Goal: Information Seeking & Learning: Learn about a topic

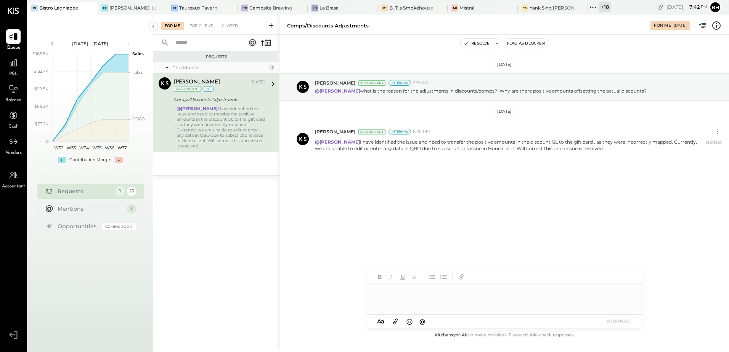
click at [412, 297] on div at bounding box center [504, 299] width 275 height 31
type input "*****"
click at [426, 285] on span "[PERSON_NAME]" at bounding box center [441, 283] width 60 height 7
click at [621, 324] on button "INTERNAL" at bounding box center [619, 322] width 31 height 10
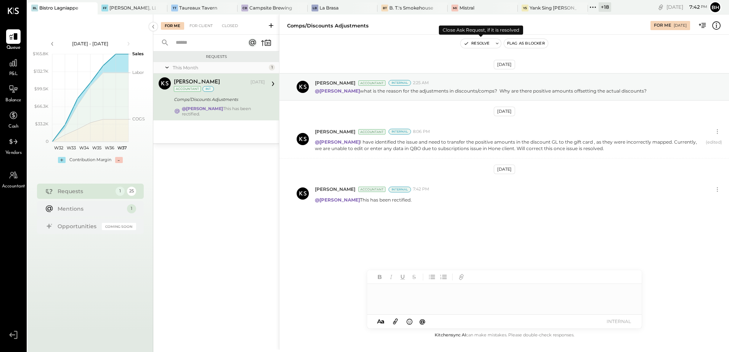
click at [488, 43] on button "Resolve" at bounding box center [477, 43] width 32 height 9
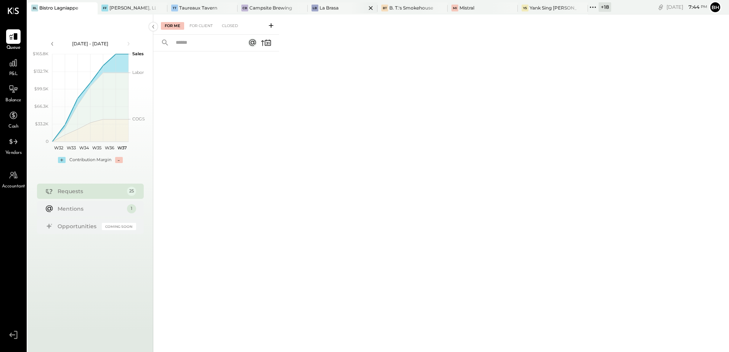
click at [338, 6] on div "LB La Brasa" at bounding box center [337, 8] width 59 height 7
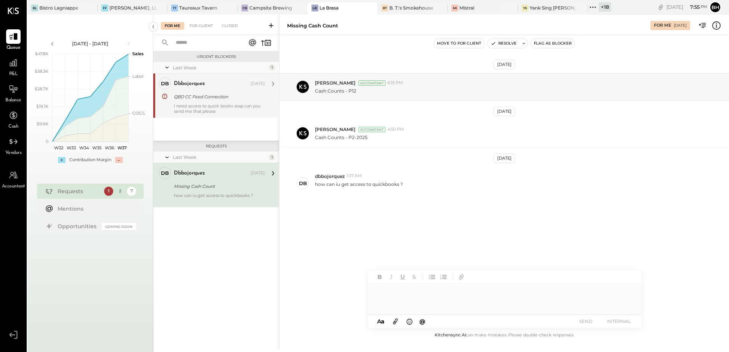
click at [207, 103] on div "dbbojorquez [DATE] QBO CC Feed Connection I need access to quick books asap can…" at bounding box center [219, 95] width 91 height 37
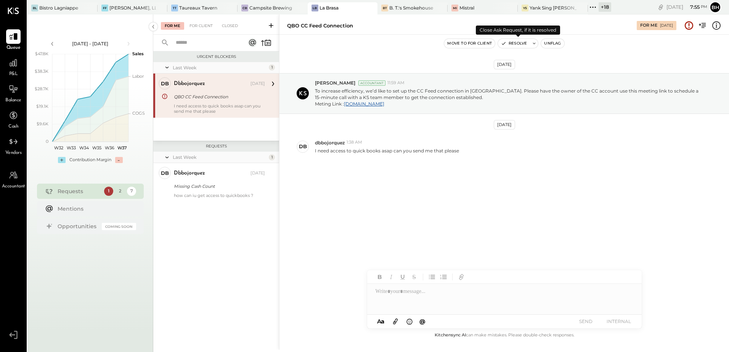
click at [518, 42] on button "Resolve" at bounding box center [514, 43] width 32 height 9
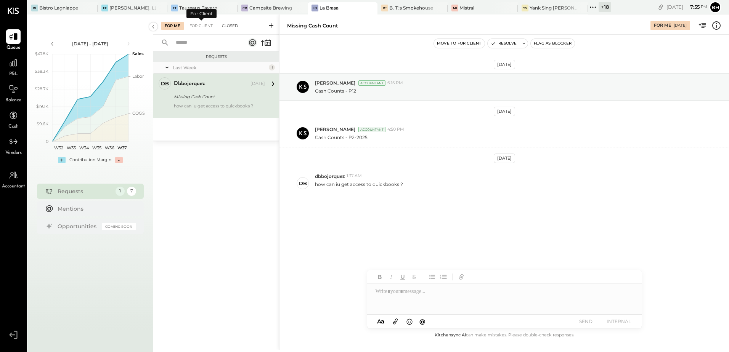
click at [228, 26] on div "Closed" at bounding box center [230, 26] width 24 height 8
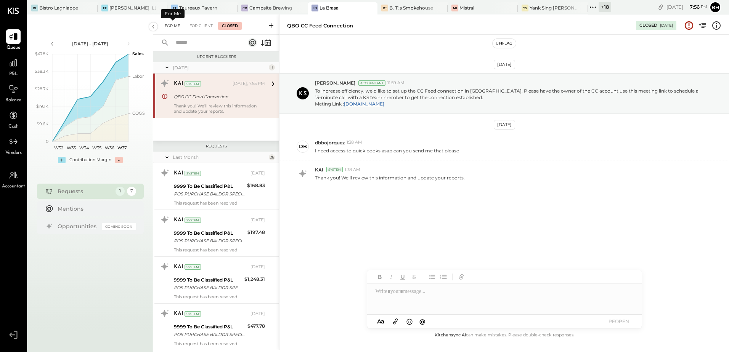
click at [172, 22] on div "For Me" at bounding box center [172, 26] width 23 height 8
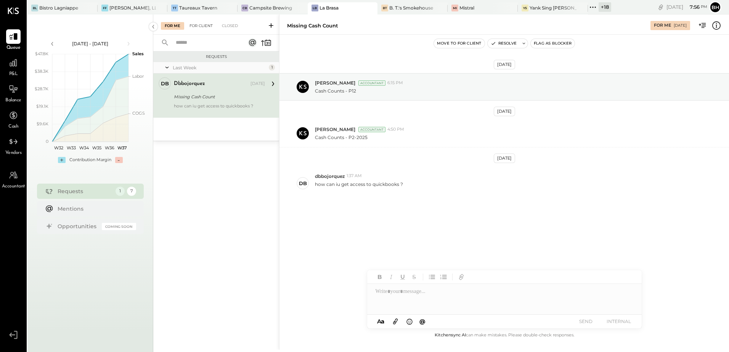
click at [206, 27] on div "For Client" at bounding box center [201, 26] width 31 height 8
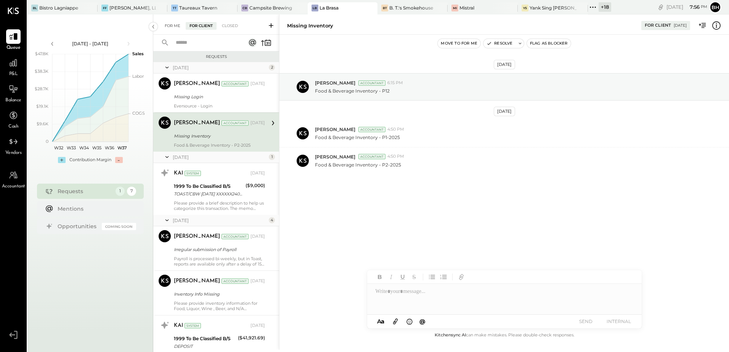
click at [171, 26] on div "For Me" at bounding box center [172, 26] width 23 height 8
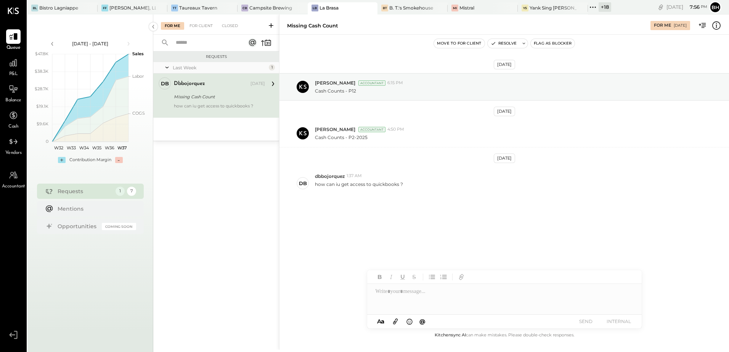
click at [273, 24] on icon at bounding box center [271, 26] width 8 height 8
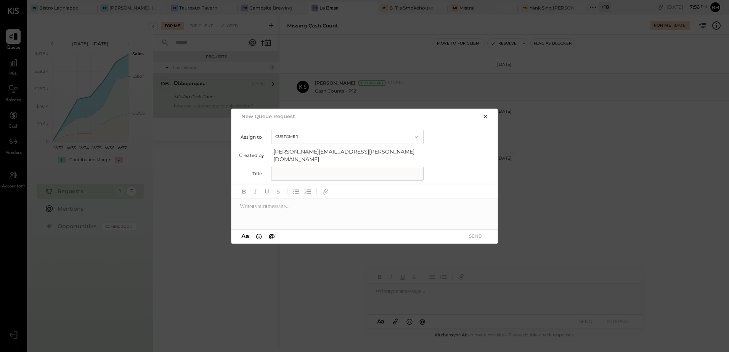
click at [303, 174] on input "text" at bounding box center [347, 174] width 153 height 14
type input "**********"
click at [267, 203] on div at bounding box center [365, 214] width 267 height 31
click at [475, 231] on button "SEND" at bounding box center [475, 236] width 31 height 10
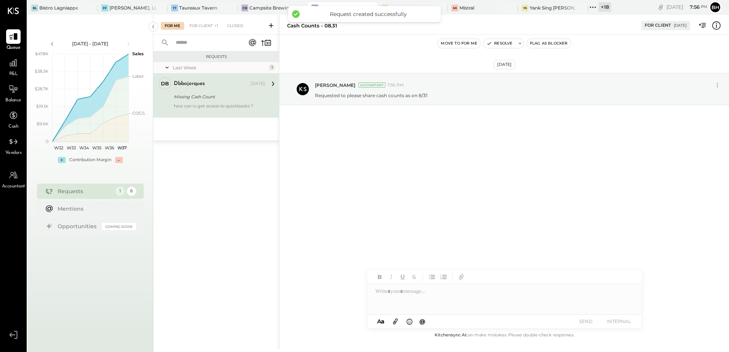
click at [273, 27] on icon at bounding box center [271, 26] width 8 height 8
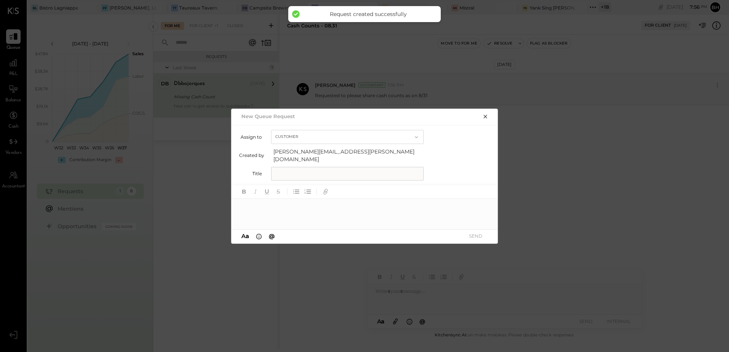
click at [296, 174] on input "text" at bounding box center [347, 174] width 153 height 14
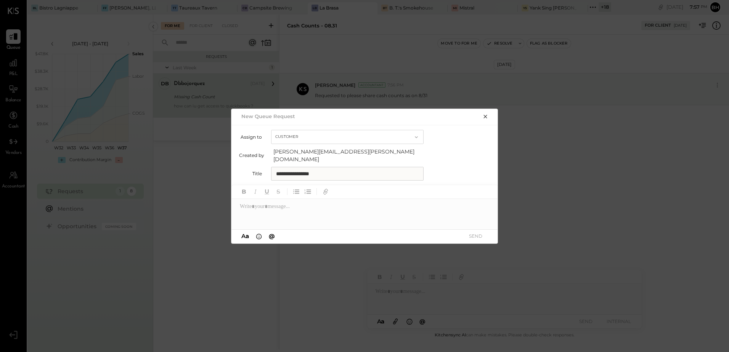
type input "**********"
click at [273, 203] on div at bounding box center [365, 214] width 267 height 31
click at [471, 231] on button "SEND" at bounding box center [475, 236] width 31 height 10
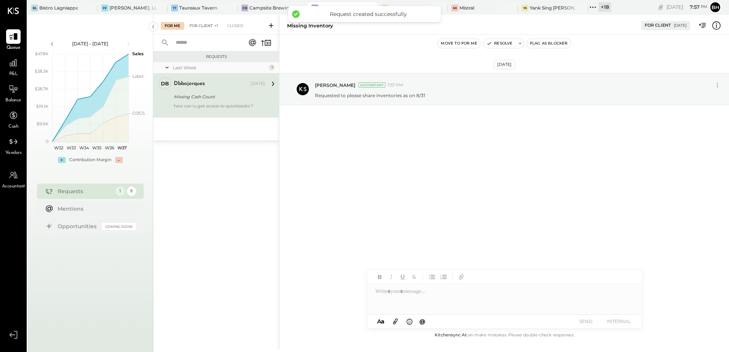
click at [212, 26] on div "For Client +1" at bounding box center [204, 26] width 36 height 8
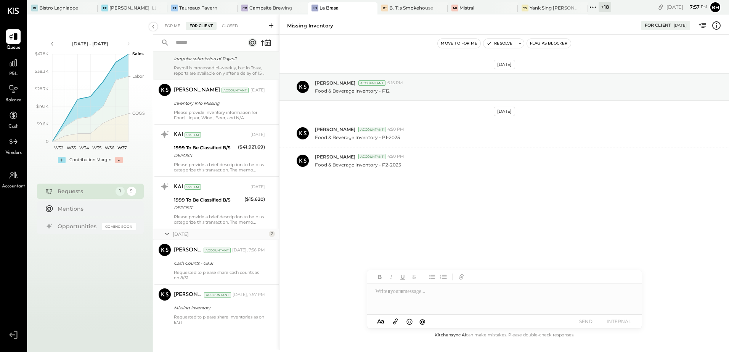
scroll to position [192, 0]
click at [271, 27] on icon at bounding box center [271, 26] width 8 height 8
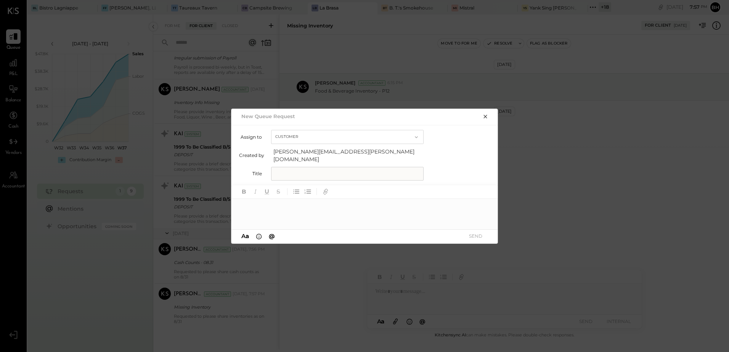
click at [286, 173] on input "text" at bounding box center [347, 174] width 153 height 14
type input "**********"
click at [337, 209] on div at bounding box center [365, 214] width 267 height 31
click at [337, 204] on div "**********" at bounding box center [365, 214] width 267 height 31
click at [482, 206] on icon at bounding box center [482, 207] width 3 height 3
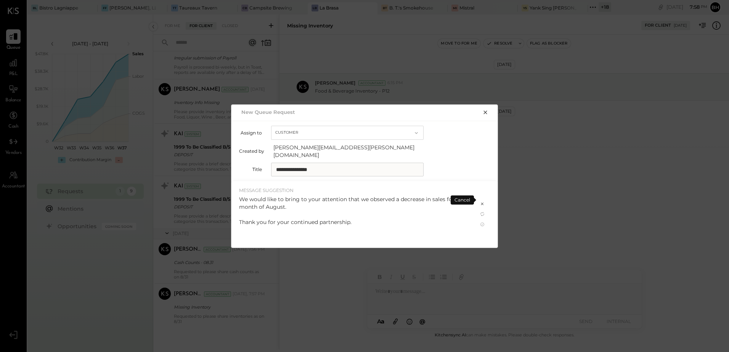
click at [395, 196] on div "We would like to bring to your attention that we observed a decrease in sales f…" at bounding box center [354, 211] width 231 height 31
drag, startPoint x: 239, startPoint y: 218, endPoint x: 352, endPoint y: 220, distance: 113.3
click at [352, 220] on div "We would like to bring to your attention that we observed a decrease in sales f…" at bounding box center [354, 211] width 231 height 31
click at [250, 200] on div "We would like to bring to your attention that we observed a decrease in sales f…" at bounding box center [354, 211] width 231 height 31
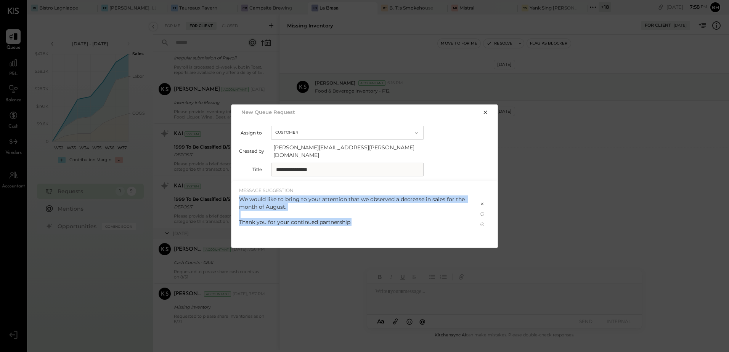
drag, startPoint x: 239, startPoint y: 196, endPoint x: 352, endPoint y: 218, distance: 115.4
click at [352, 218] on div "We would like to bring to your attention that we observed a decrease in sales f…" at bounding box center [354, 211] width 231 height 31
copy div "We would like to bring to your attention that we observed a decrease in sales f…"
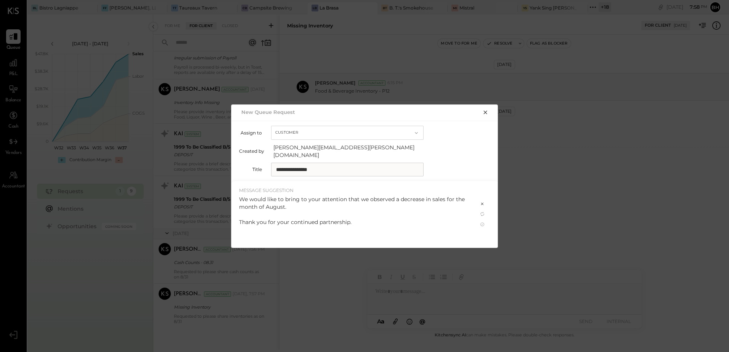
click at [483, 201] on icon at bounding box center [482, 204] width 6 height 6
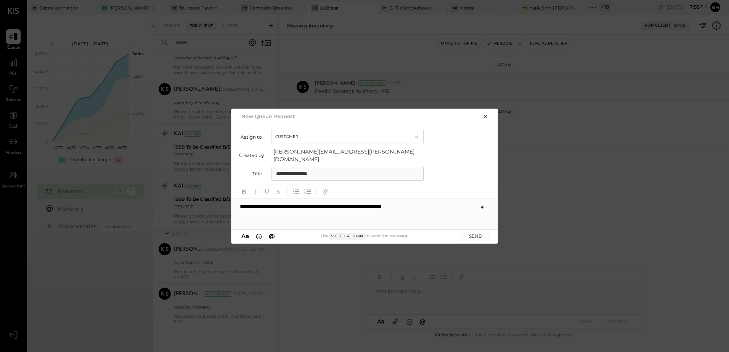
click at [442, 206] on div "**********" at bounding box center [365, 214] width 267 height 31
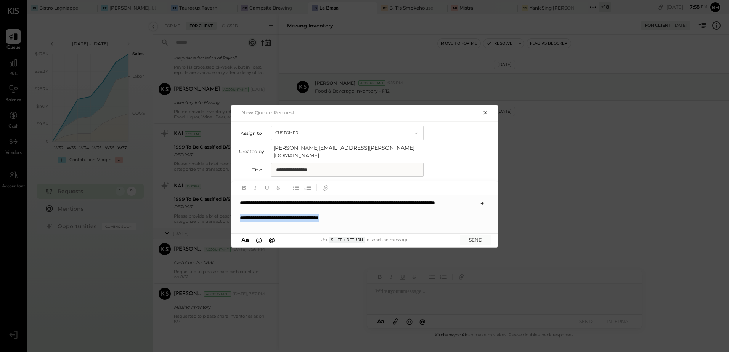
drag, startPoint x: 239, startPoint y: 224, endPoint x: 358, endPoint y: 227, distance: 119.0
click at [358, 227] on div "**********" at bounding box center [365, 214] width 267 height 38
click at [471, 235] on button "SEND" at bounding box center [475, 240] width 31 height 10
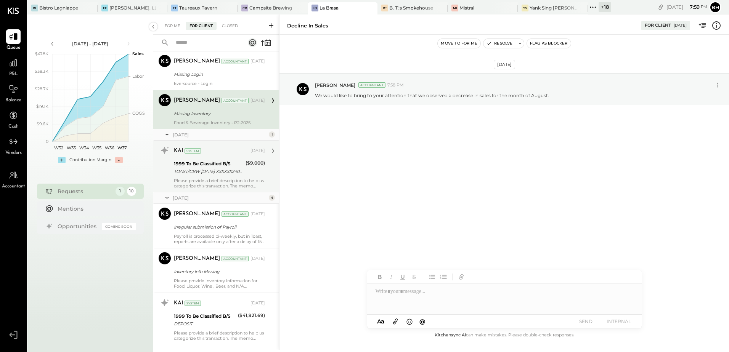
scroll to position [0, 0]
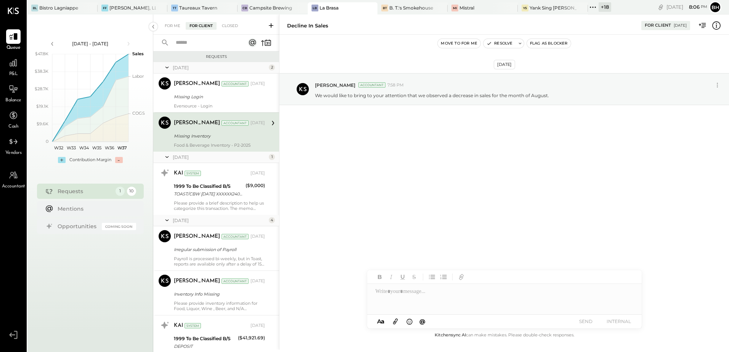
click at [270, 24] on icon at bounding box center [271, 26] width 8 height 8
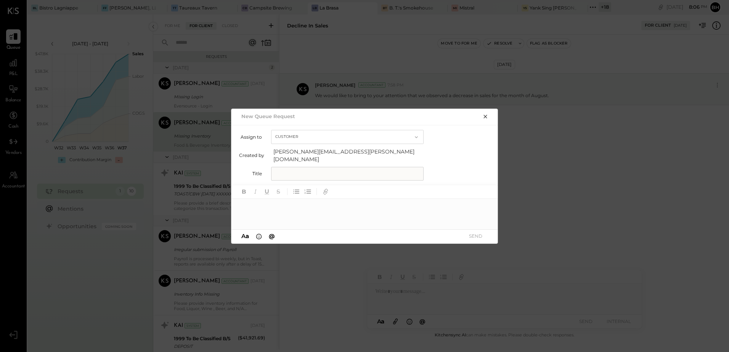
click at [322, 171] on input "text" at bounding box center [347, 174] width 153 height 14
type input "**********"
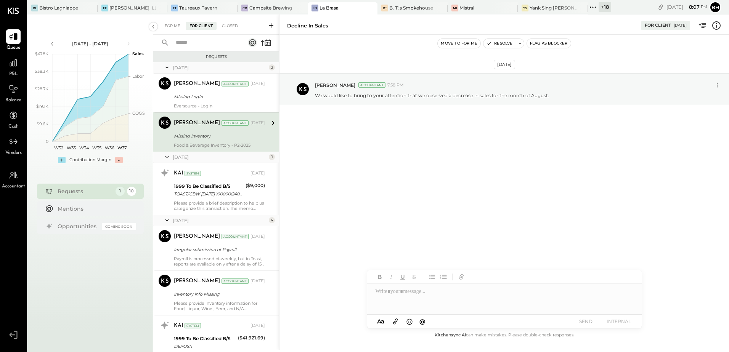
click at [189, 45] on input "text" at bounding box center [205, 43] width 69 height 13
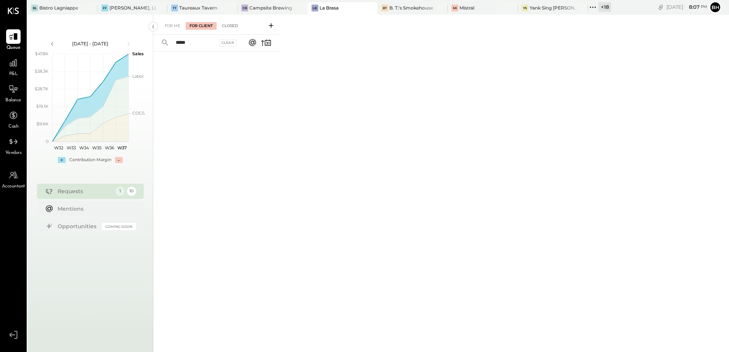
type input "*****"
click at [227, 24] on div "Closed" at bounding box center [230, 26] width 24 height 8
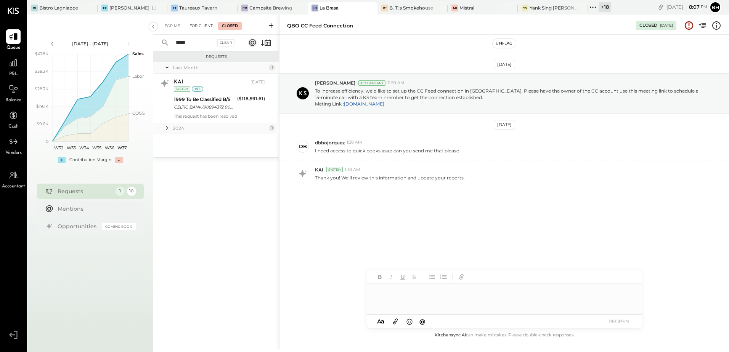
click at [200, 28] on div "For Client" at bounding box center [201, 26] width 31 height 8
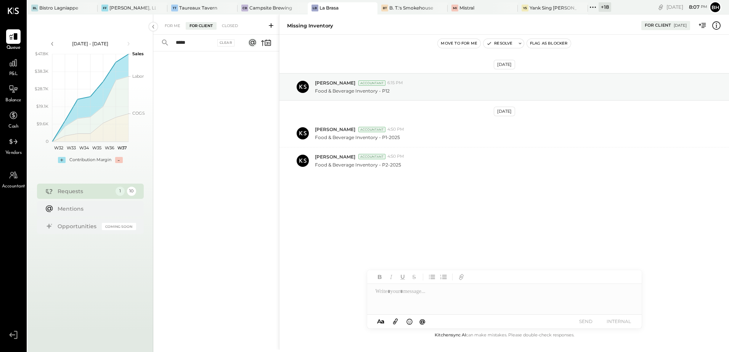
click at [200, 42] on input "*****" at bounding box center [193, 43] width 44 height 13
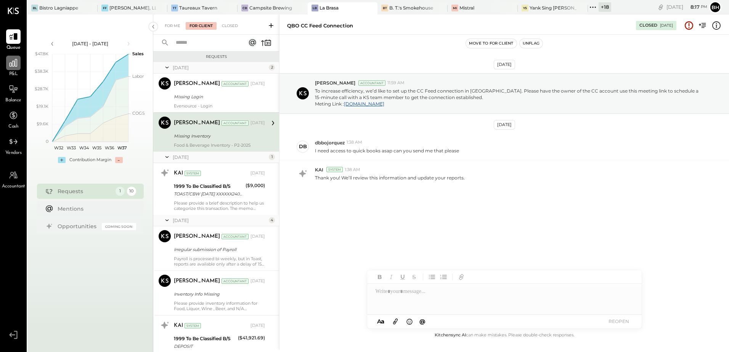
click at [16, 64] on icon at bounding box center [13, 63] width 10 height 10
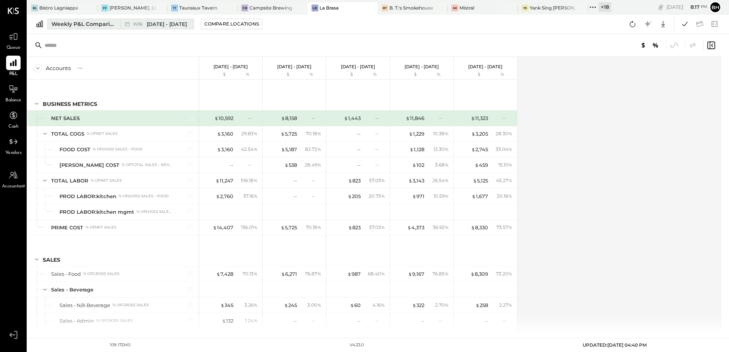
click at [78, 23] on div "Weekly P&L Comparison" at bounding box center [83, 24] width 64 height 8
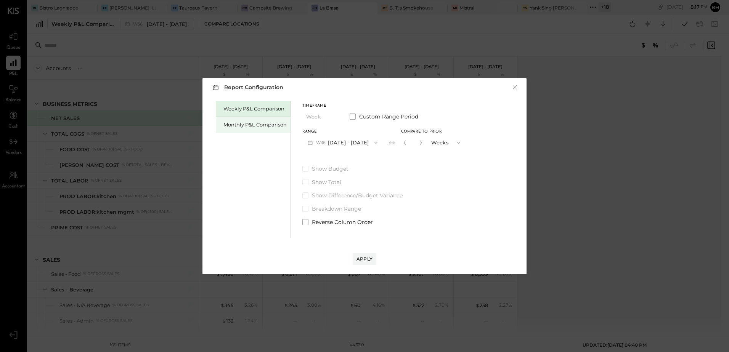
click at [261, 126] on div "Monthly P&L Comparison" at bounding box center [254, 124] width 63 height 7
click at [341, 145] on button "M09 [DATE] - [DATE]" at bounding box center [342, 143] width 80 height 14
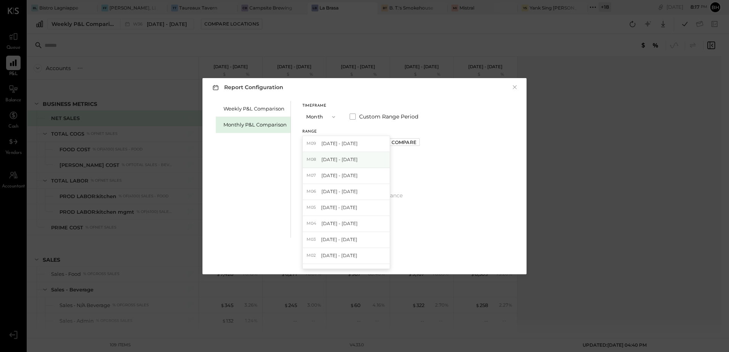
click at [337, 166] on div "M08 [DATE] - [DATE]" at bounding box center [346, 160] width 87 height 16
click at [363, 255] on button "Apply" at bounding box center [365, 259] width 24 height 12
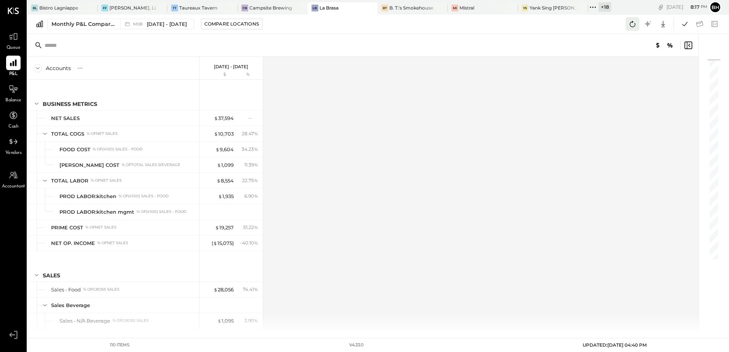
click at [634, 27] on icon at bounding box center [633, 24] width 10 height 10
click at [686, 27] on icon at bounding box center [685, 24] width 10 height 10
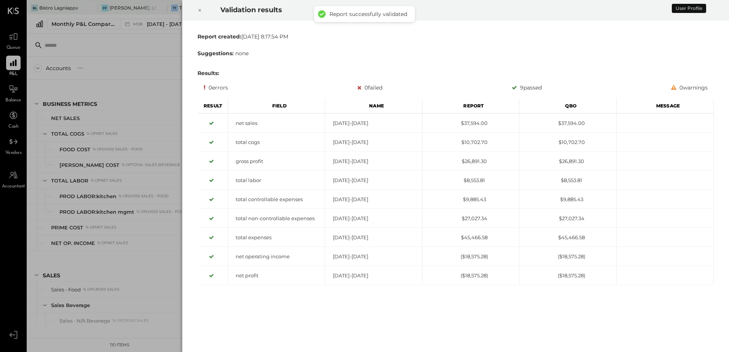
click at [202, 9] on icon at bounding box center [200, 10] width 5 height 9
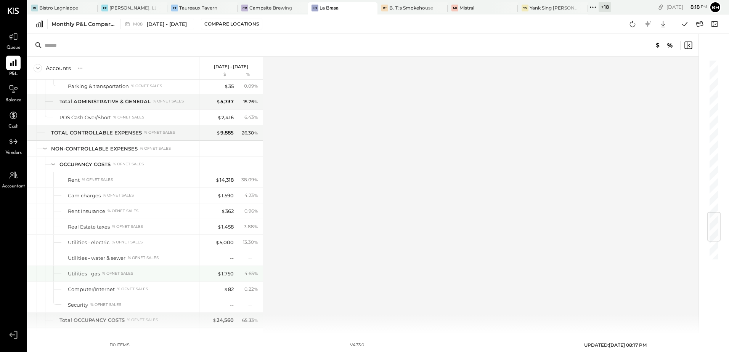
scroll to position [1451, 0]
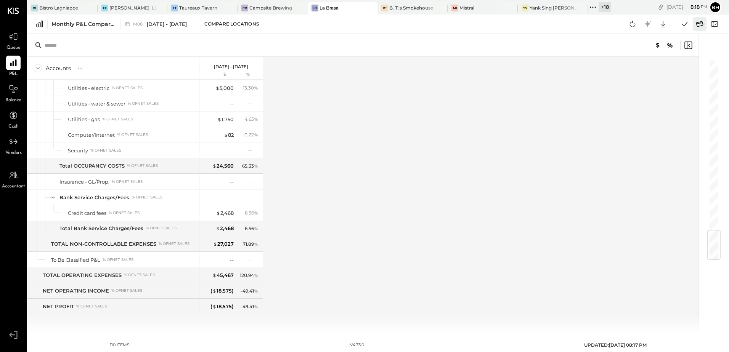
click at [697, 21] on icon at bounding box center [700, 24] width 10 height 10
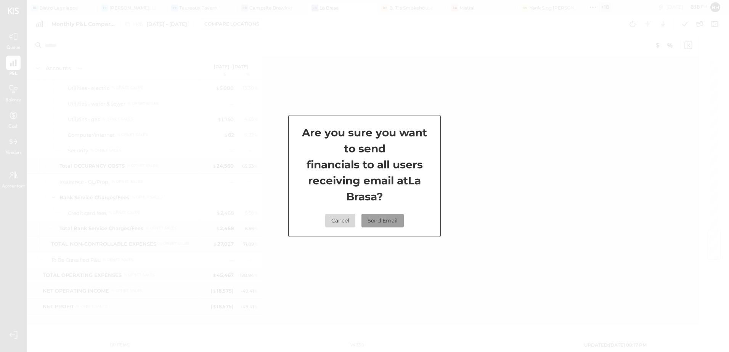
click at [384, 219] on button "Send Email" at bounding box center [383, 221] width 42 height 14
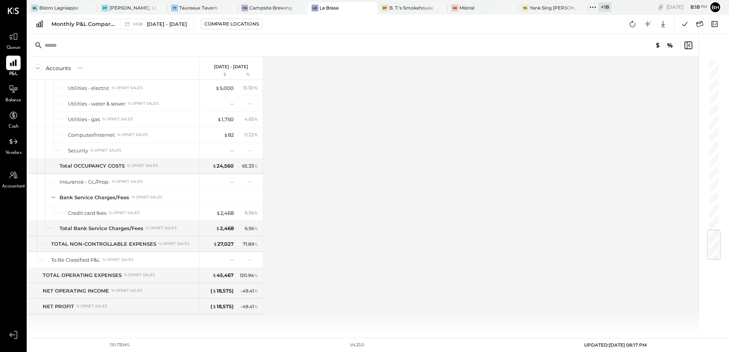
click at [318, 219] on div "Accounts S % GL [DATE] - [DATE] $ % BUSINESS METRICS NET SALES TOTAL COGS % of …" at bounding box center [363, 195] width 672 height 277
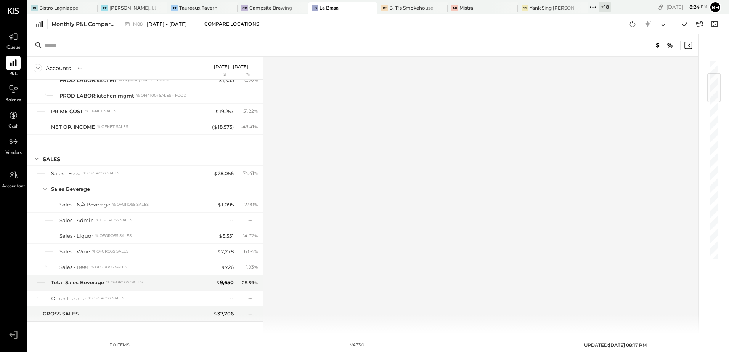
scroll to position [0, 0]
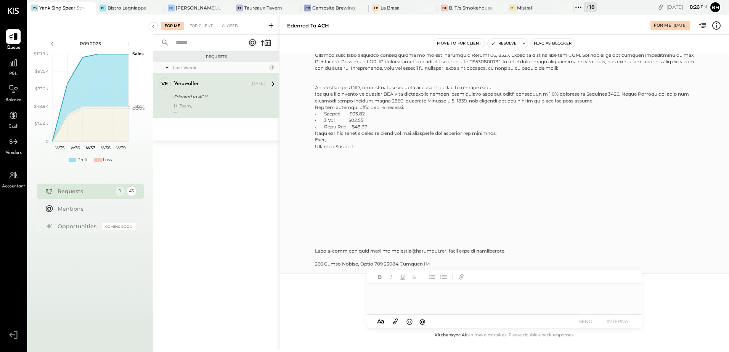
scroll to position [330, 0]
